Goal: Communication & Community: Participate in discussion

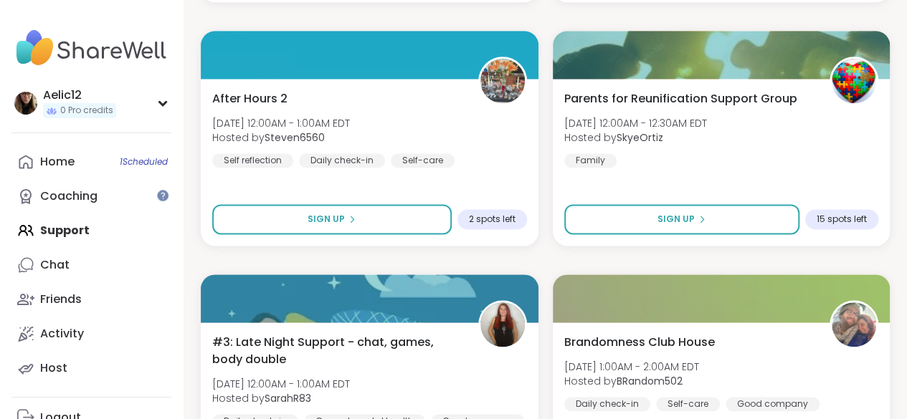
scroll to position [640, 0]
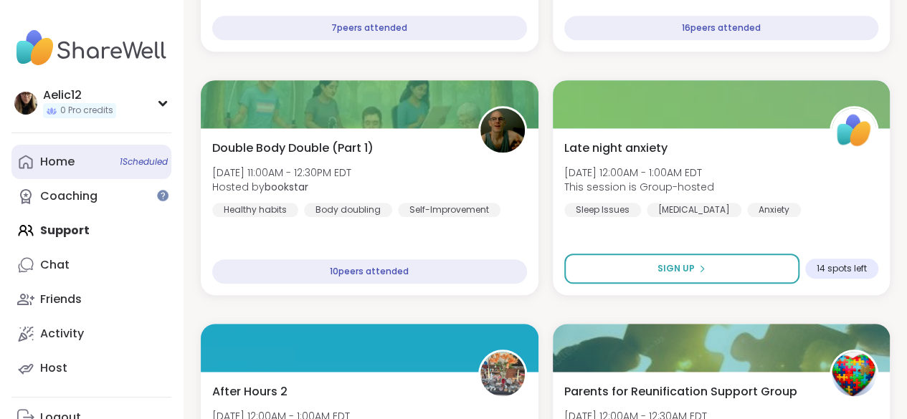
click at [84, 161] on link "Home 1 Scheduled" at bounding box center [91, 162] width 160 height 34
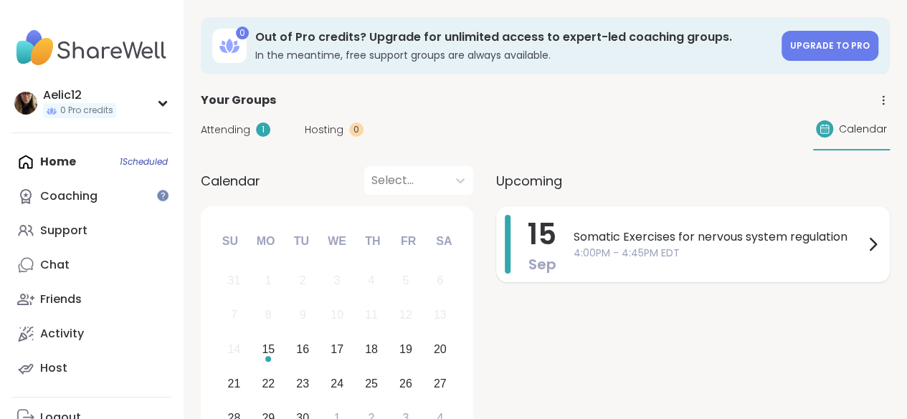
click at [599, 242] on span "Somatic Exercises for nervous system regulation" at bounding box center [719, 237] width 290 height 17
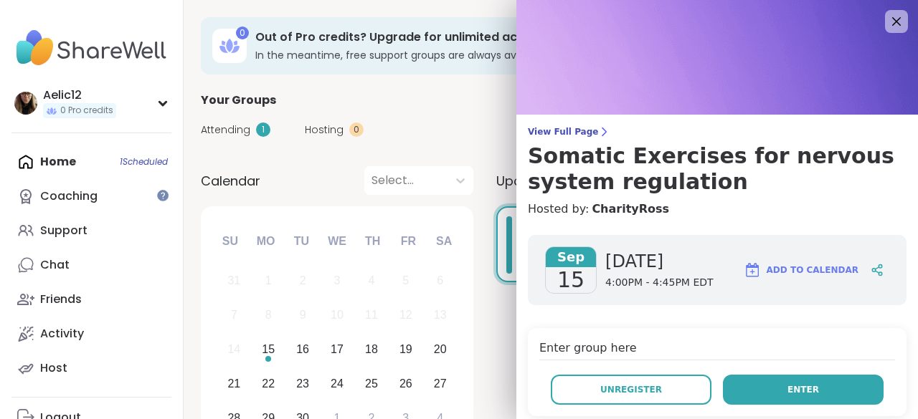
click at [747, 392] on button "Enter" at bounding box center [803, 390] width 161 height 30
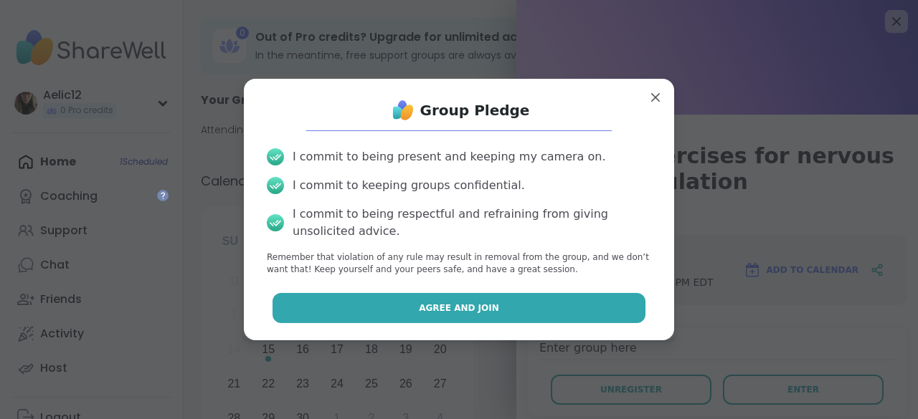
click at [617, 315] on button "Agree and Join" at bounding box center [459, 308] width 374 height 30
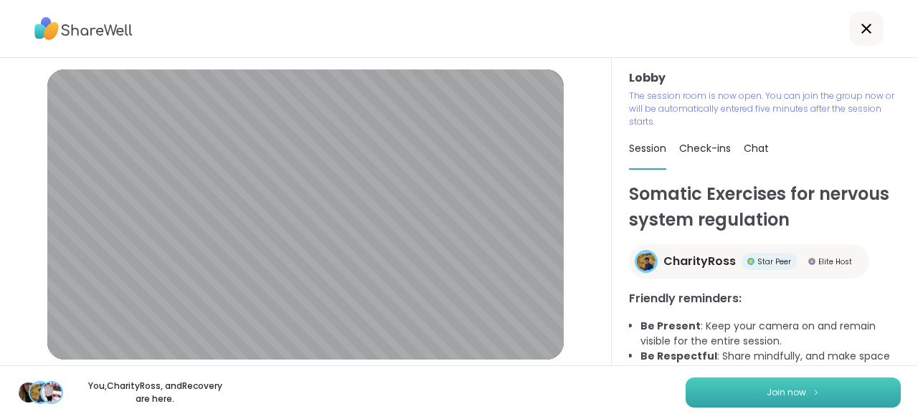
click at [776, 392] on span "Join now" at bounding box center [785, 392] width 39 height 13
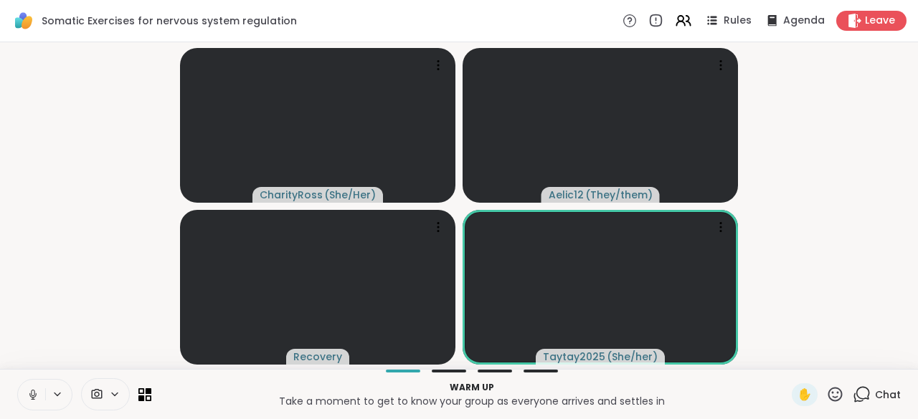
click at [23, 388] on button at bounding box center [31, 395] width 27 height 30
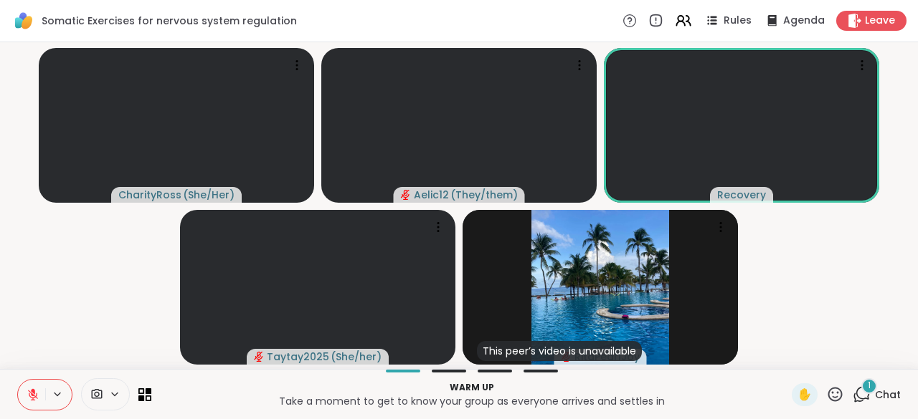
click at [875, 394] on span "Chat" at bounding box center [888, 395] width 26 height 14
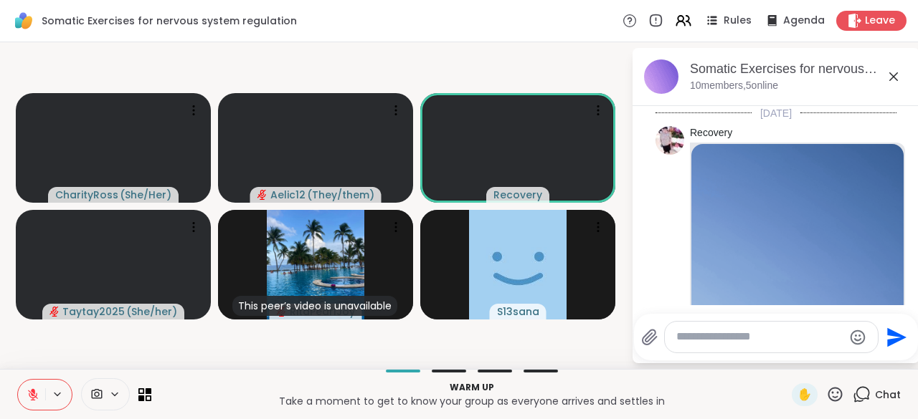
click at [44, 394] on button at bounding box center [31, 395] width 27 height 30
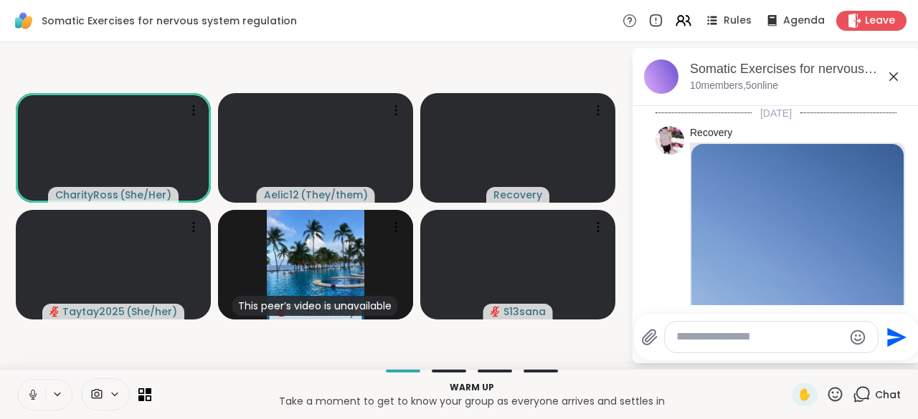
click at [44, 394] on button at bounding box center [31, 395] width 27 height 30
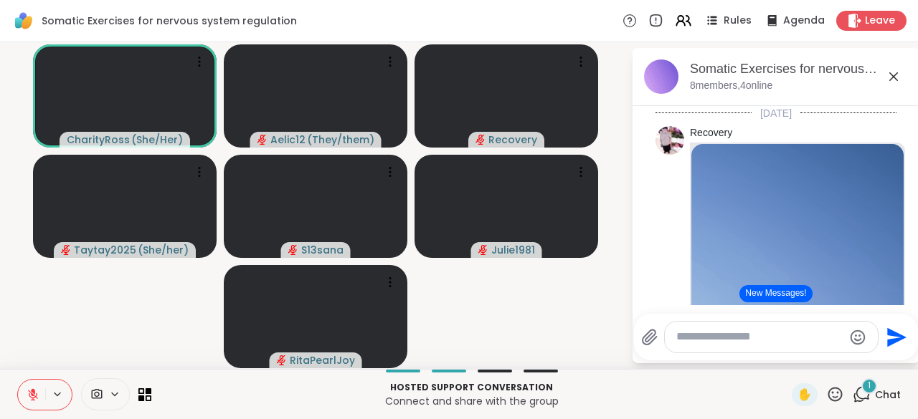
click at [44, 394] on button at bounding box center [31, 395] width 27 height 30
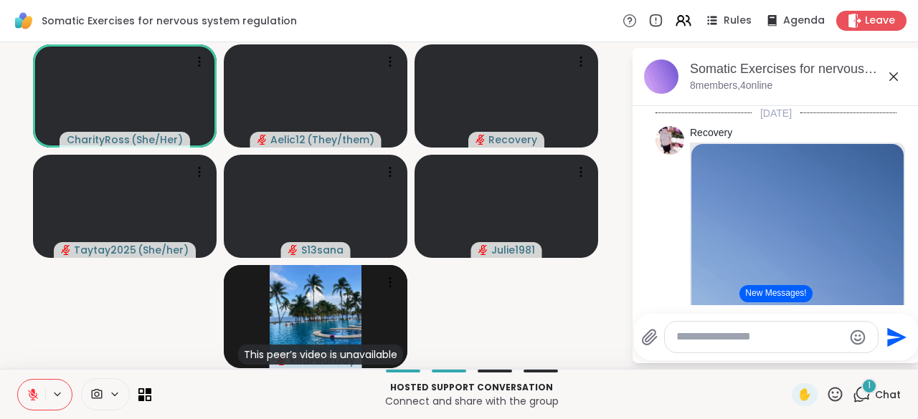
click at [37, 391] on icon at bounding box center [33, 395] width 13 height 13
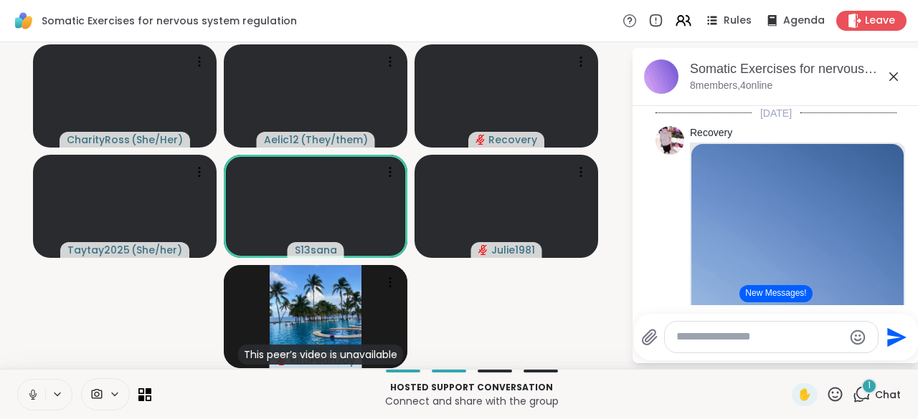
click at [37, 391] on icon at bounding box center [33, 395] width 13 height 13
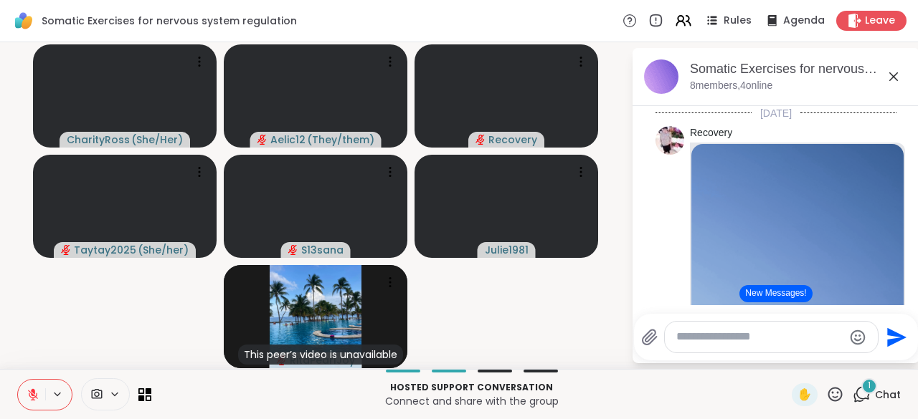
click at [37, 391] on icon at bounding box center [33, 395] width 13 height 13
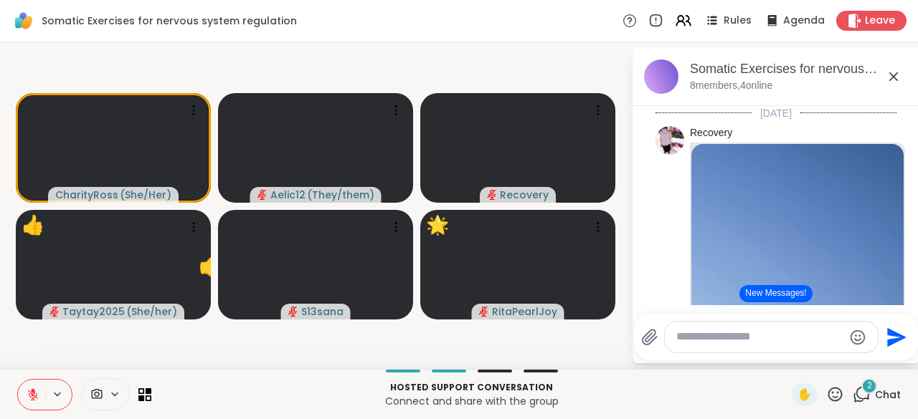
click at [37, 391] on icon at bounding box center [33, 395] width 13 height 13
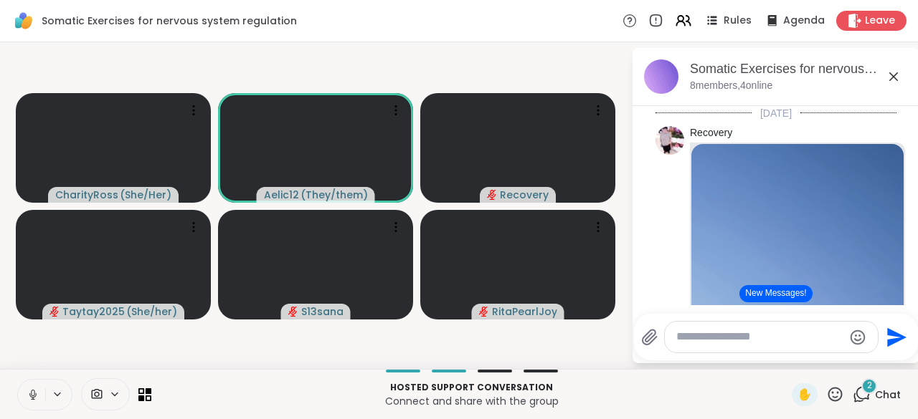
click at [37, 391] on icon at bounding box center [33, 395] width 13 height 13
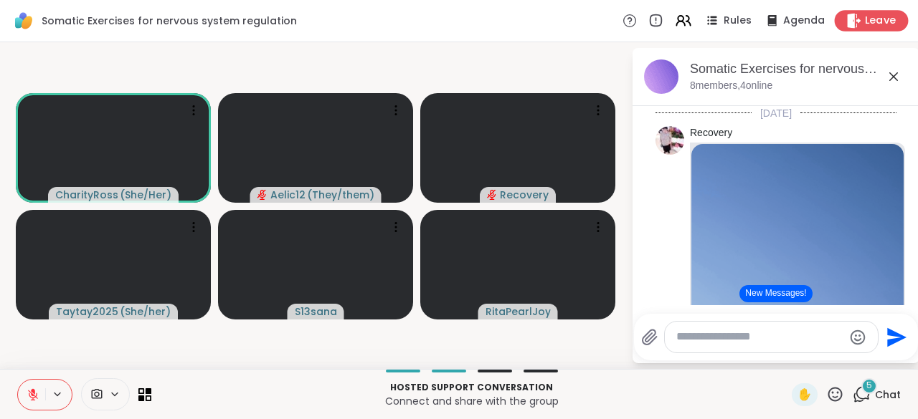
click at [847, 14] on icon at bounding box center [854, 20] width 14 height 15
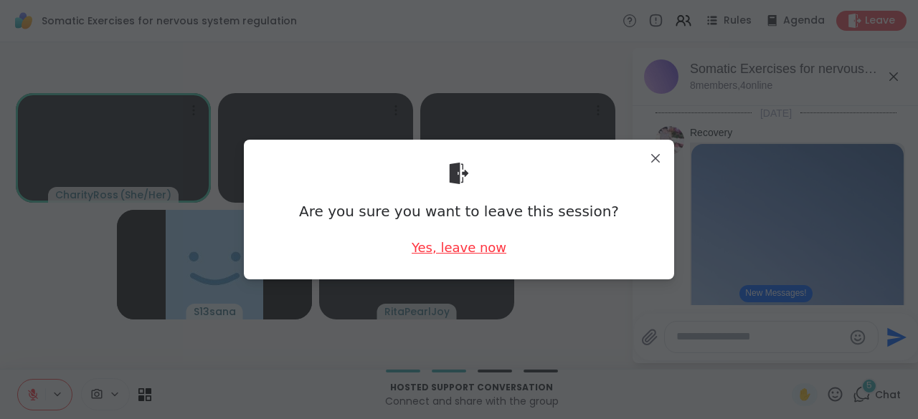
click at [450, 253] on div "Yes, leave now" at bounding box center [458, 248] width 95 height 18
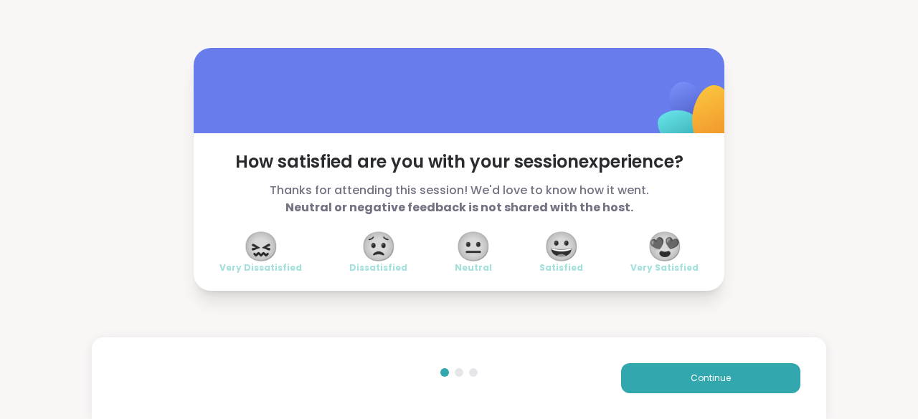
click at [662, 247] on span "😍" at bounding box center [665, 247] width 36 height 26
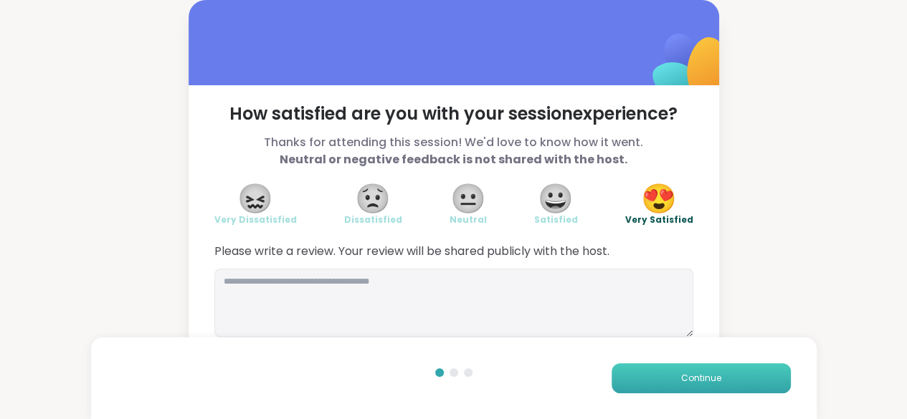
click at [648, 374] on button "Continue" at bounding box center [701, 378] width 179 height 30
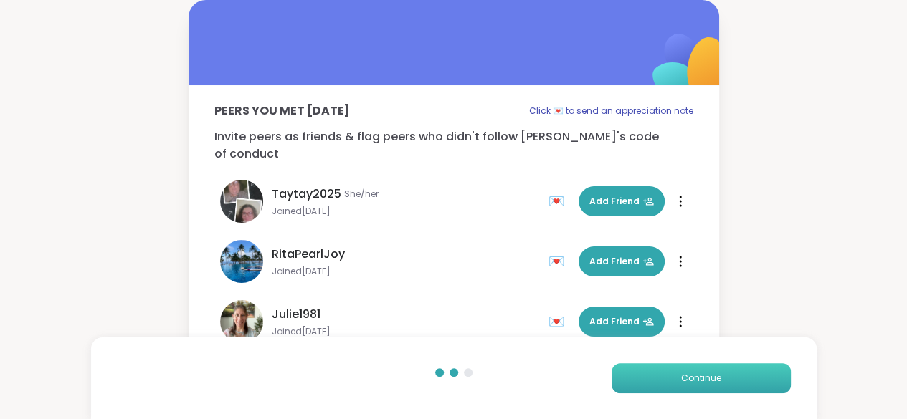
click at [648, 374] on button "Continue" at bounding box center [701, 378] width 179 height 30
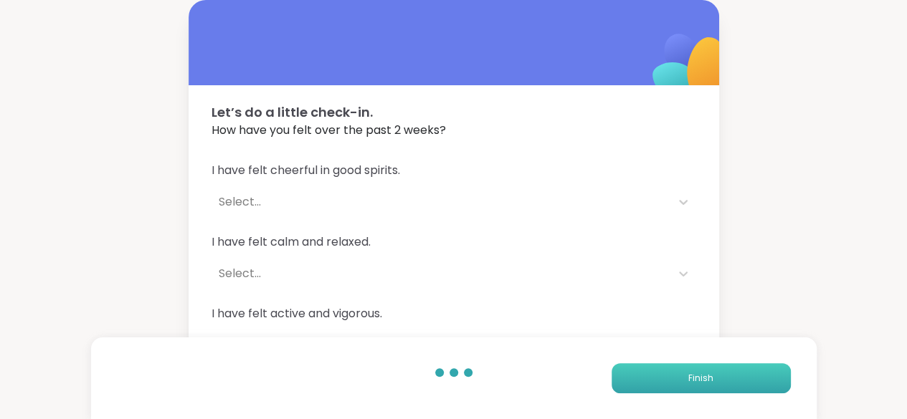
click at [648, 374] on button "Finish" at bounding box center [701, 378] width 179 height 30
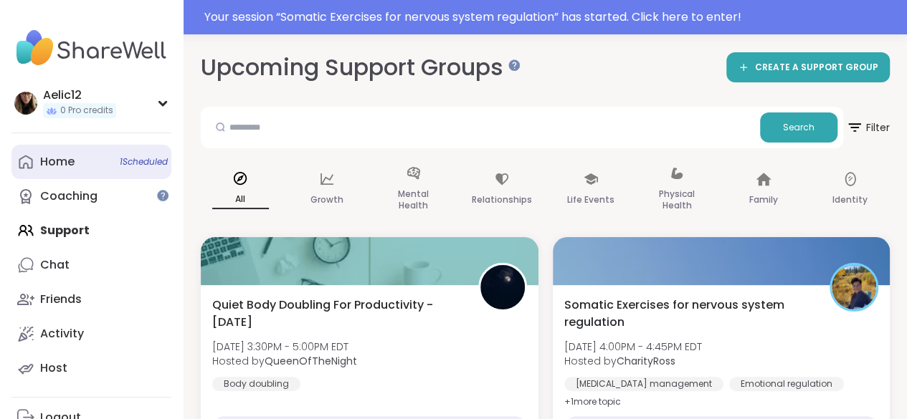
click at [97, 161] on link "Home 1 Scheduled" at bounding box center [91, 162] width 160 height 34
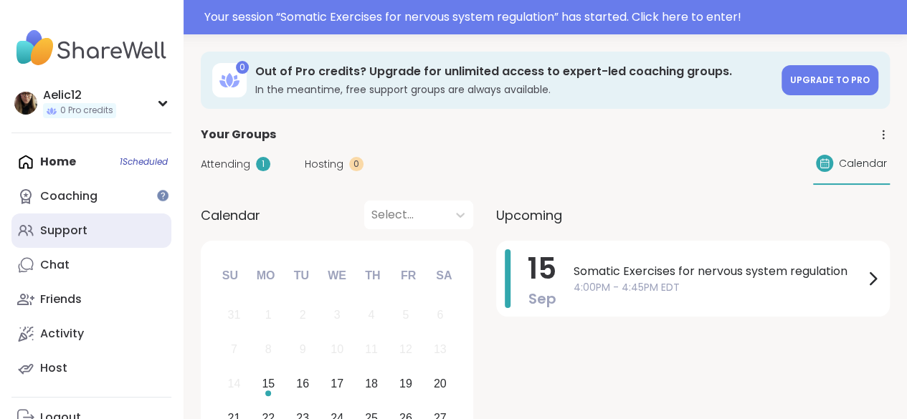
click at [98, 221] on link "Support" at bounding box center [91, 231] width 160 height 34
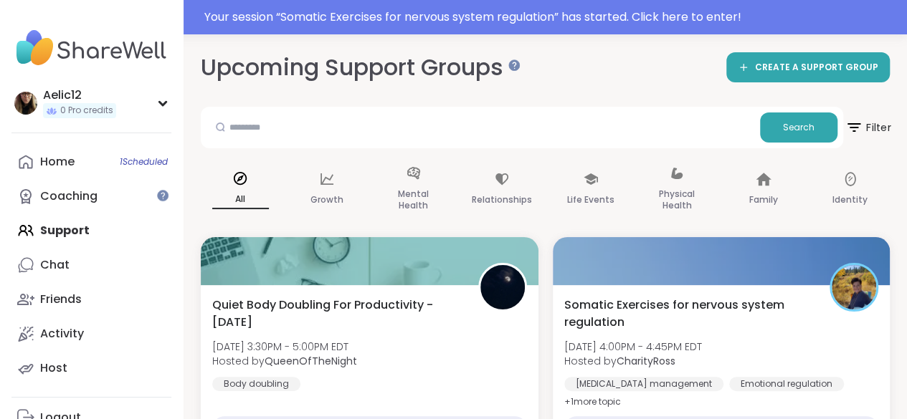
click at [872, 128] on span "Filter" at bounding box center [867, 128] width 46 height 36
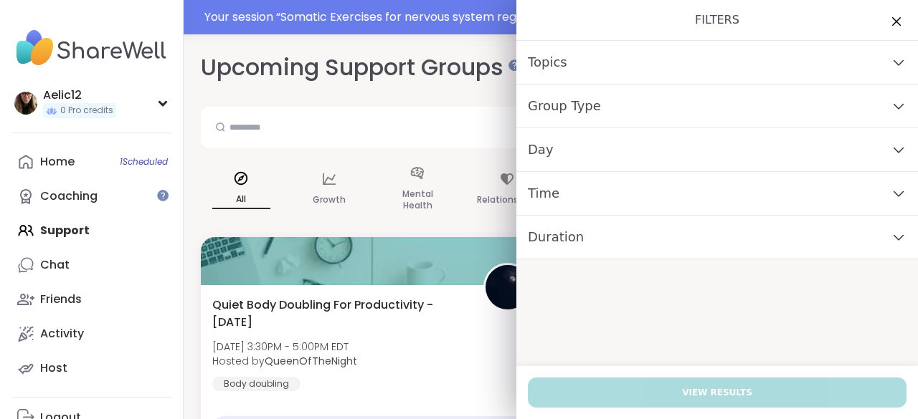
click at [712, 177] on div "Time" at bounding box center [716, 194] width 401 height 44
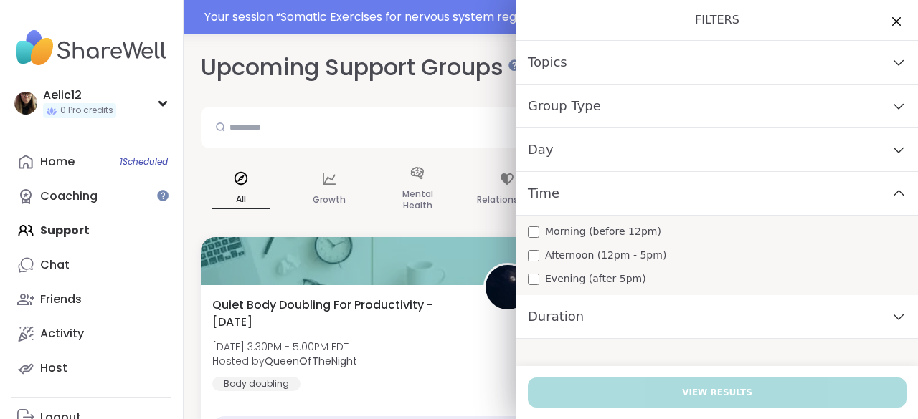
click at [618, 229] on span "Morning (before 12pm)" at bounding box center [603, 231] width 116 height 15
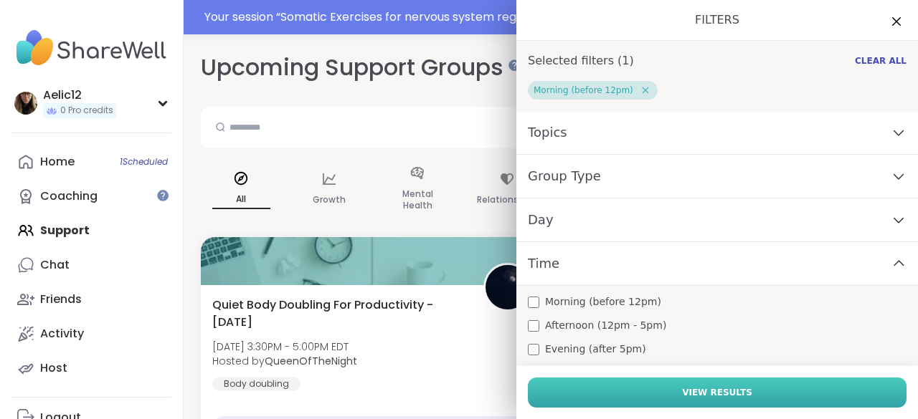
click at [701, 392] on span "View Results" at bounding box center [717, 392] width 70 height 13
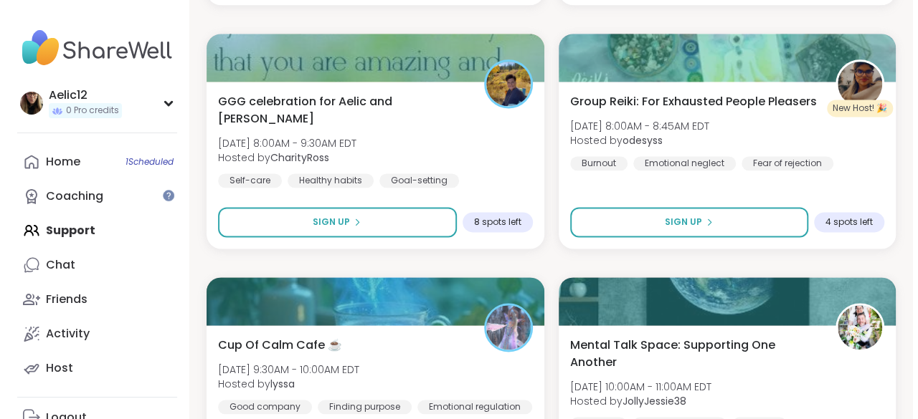
scroll to position [913, 0]
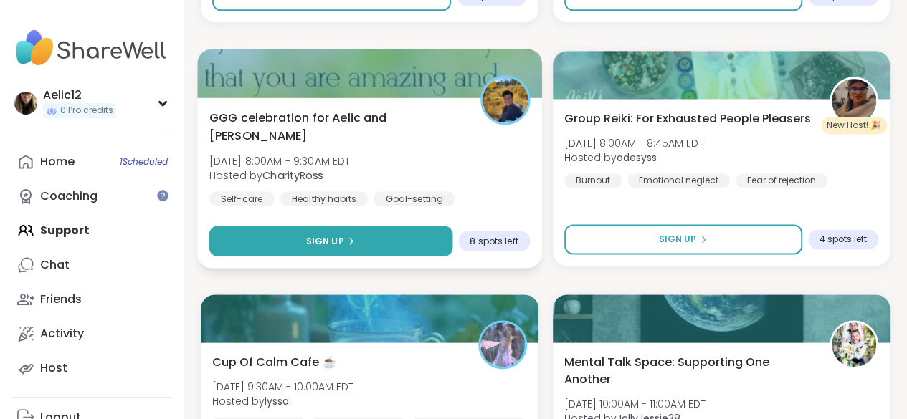
click at [421, 246] on button "Sign Up" at bounding box center [330, 241] width 243 height 31
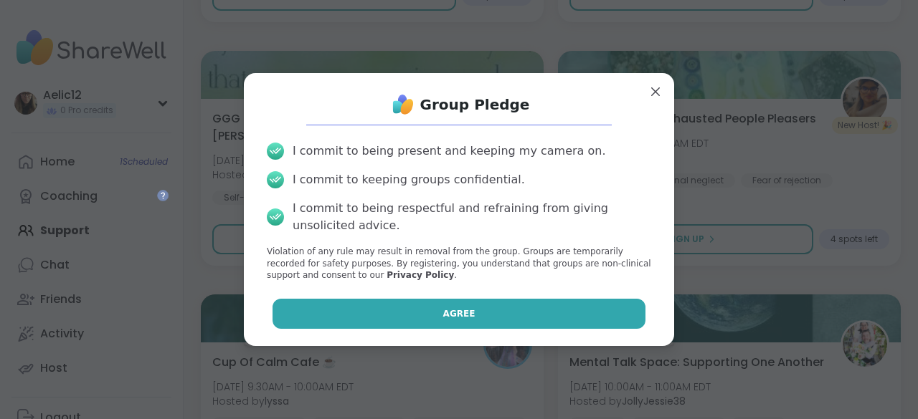
click at [434, 310] on button "Agree" at bounding box center [459, 314] width 374 height 30
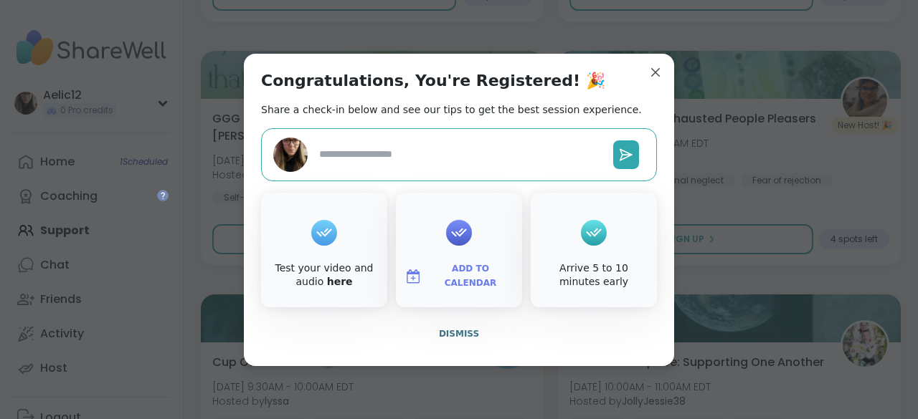
type textarea "*"
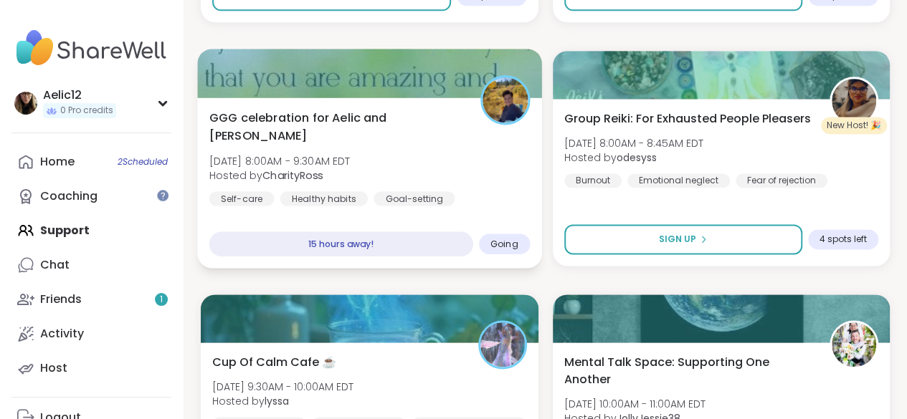
click at [493, 153] on div "GGG celebration for Aelic and [PERSON_NAME] [DATE] 8:00AM - 9:30AM EDT Hosted b…" at bounding box center [369, 157] width 320 height 97
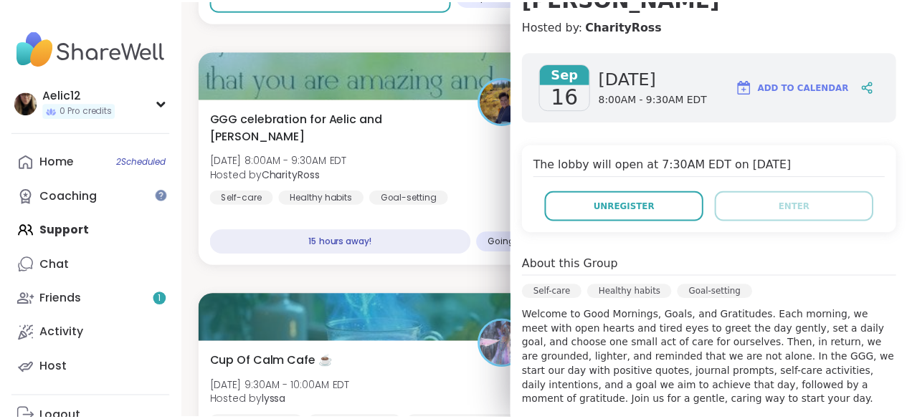
scroll to position [0, 0]
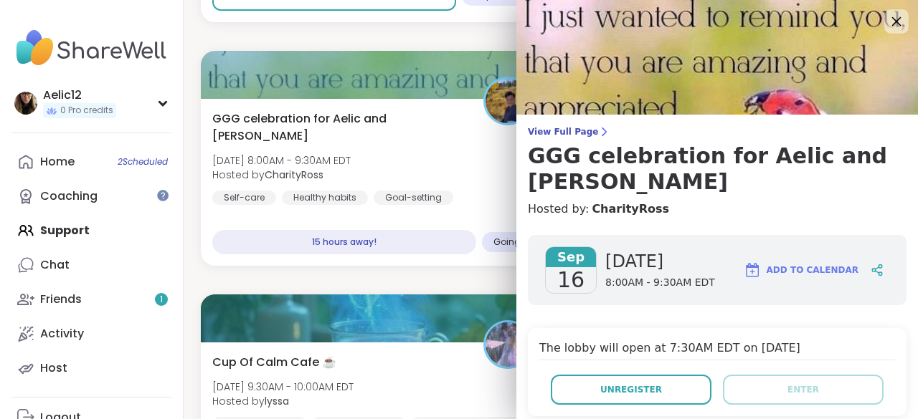
click at [887, 19] on icon at bounding box center [896, 21] width 18 height 18
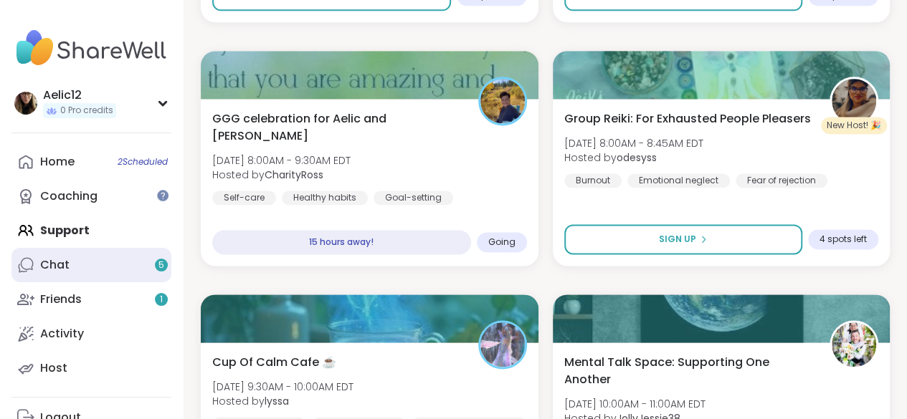
click at [153, 262] on link "Chat 5" at bounding box center [91, 265] width 160 height 34
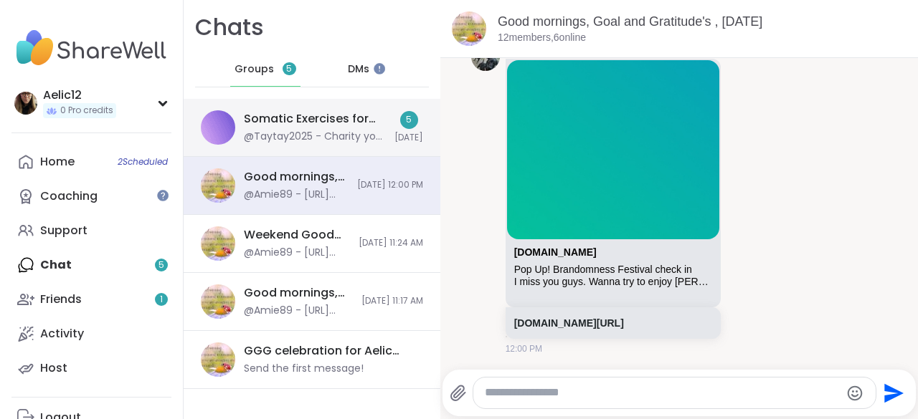
click at [347, 141] on div "@Taytay2025 - Charity your lagging i think lol" at bounding box center [315, 137] width 142 height 14
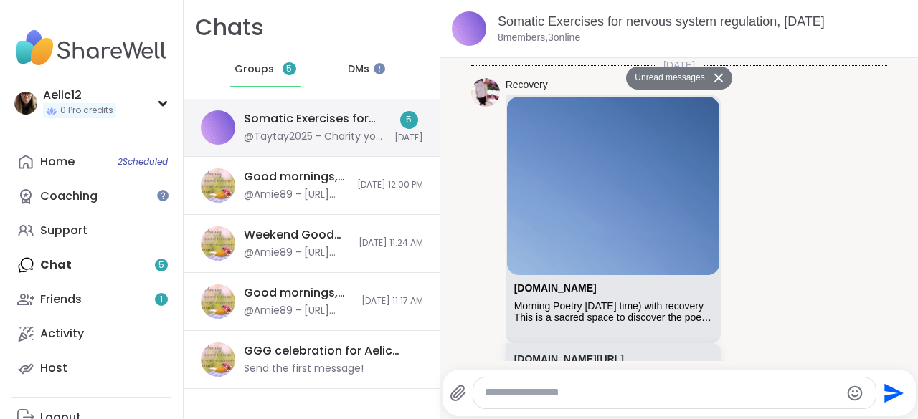
scroll to position [594, 0]
